Goal: Navigation & Orientation: Find specific page/section

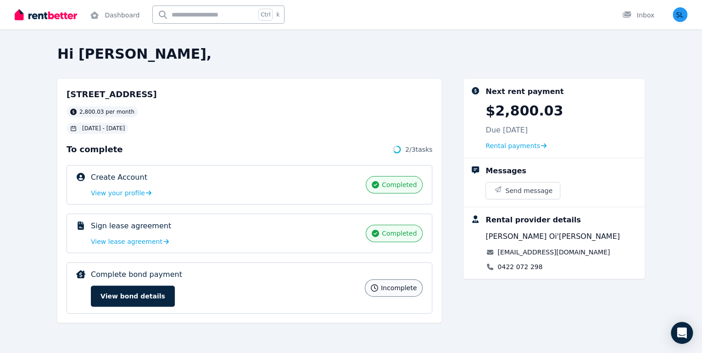
click at [162, 295] on button "View bond details" at bounding box center [133, 296] width 84 height 21
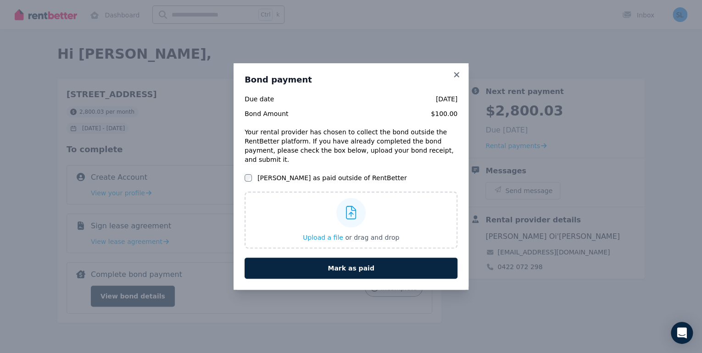
click at [354, 323] on div "Bond payment Due date [DATE] Bond Amount $100.00 Your rental provider has chose…" at bounding box center [351, 176] width 702 height 353
click at [456, 75] on icon at bounding box center [456, 75] width 9 height 8
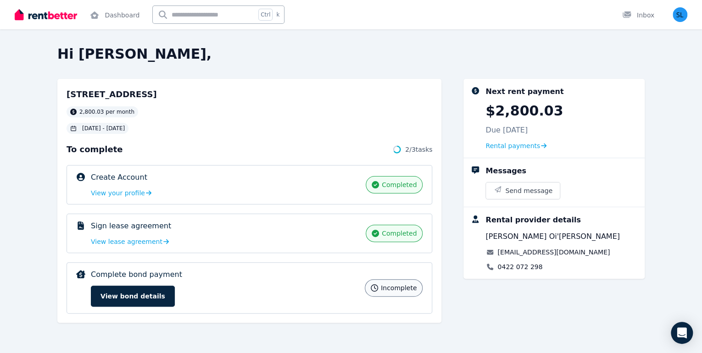
click at [139, 241] on span "View lease agreement" at bounding box center [127, 241] width 72 height 9
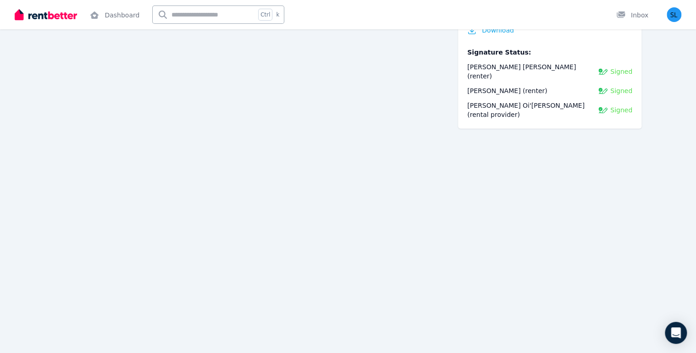
scroll to position [721, 0]
click at [676, 16] on img "button" at bounding box center [674, 14] width 15 height 15
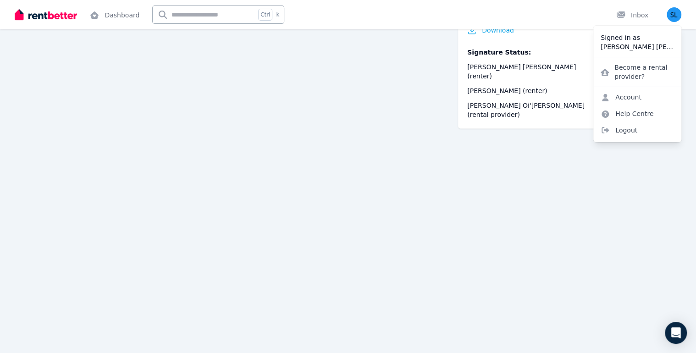
click at [622, 129] on span "Logout" at bounding box center [638, 130] width 88 height 17
